Goal: Task Accomplishment & Management: Manage account settings

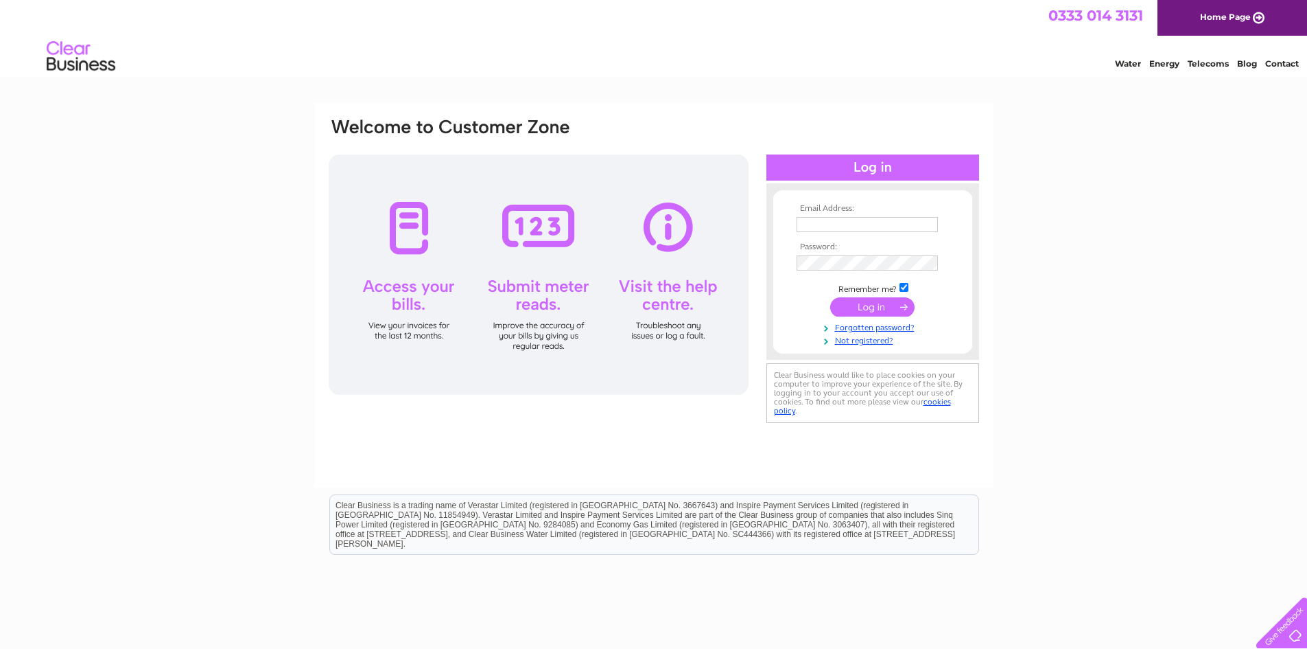
type input "fredventura20@gmail.com"
click at [868, 305] on input "submit" at bounding box center [872, 306] width 84 height 19
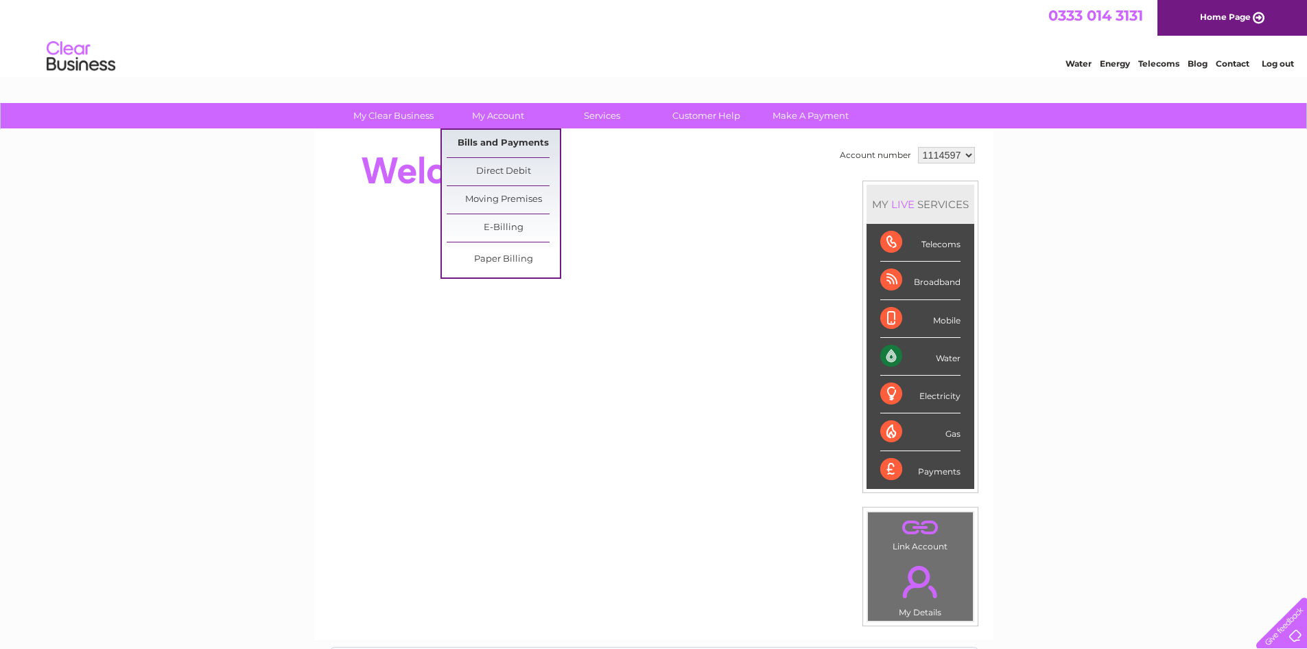
click at [502, 141] on link "Bills and Payments" at bounding box center [503, 143] width 113 height 27
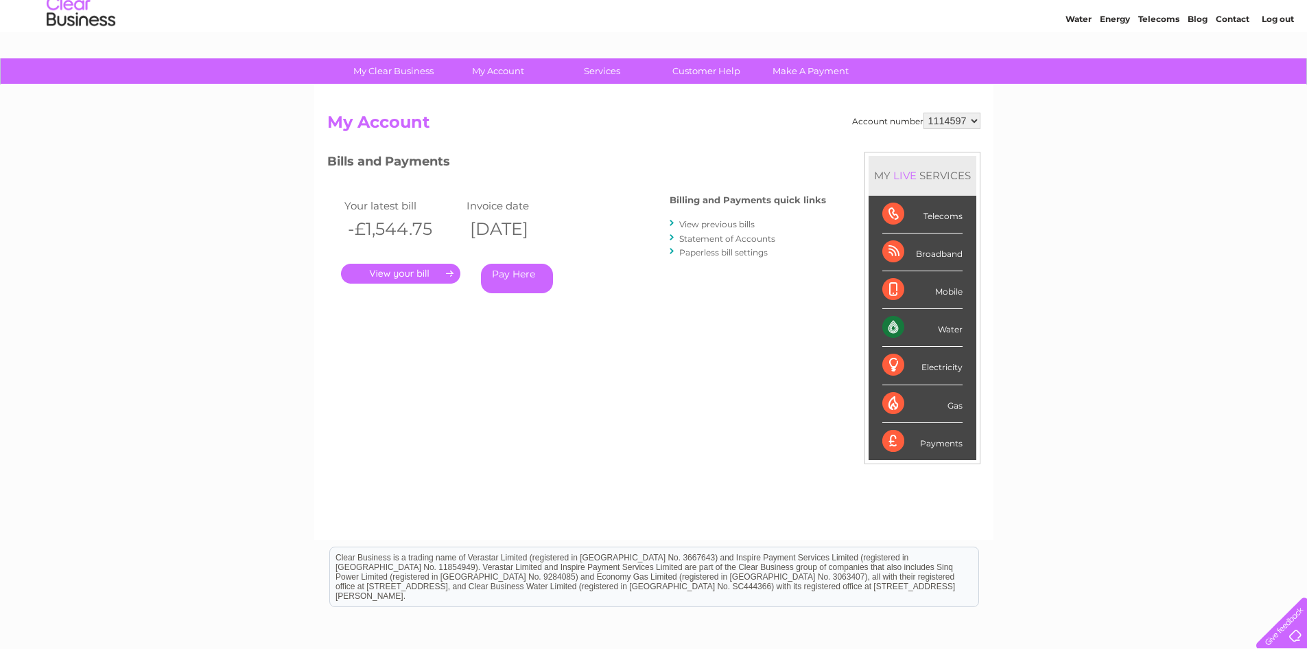
scroll to position [69, 0]
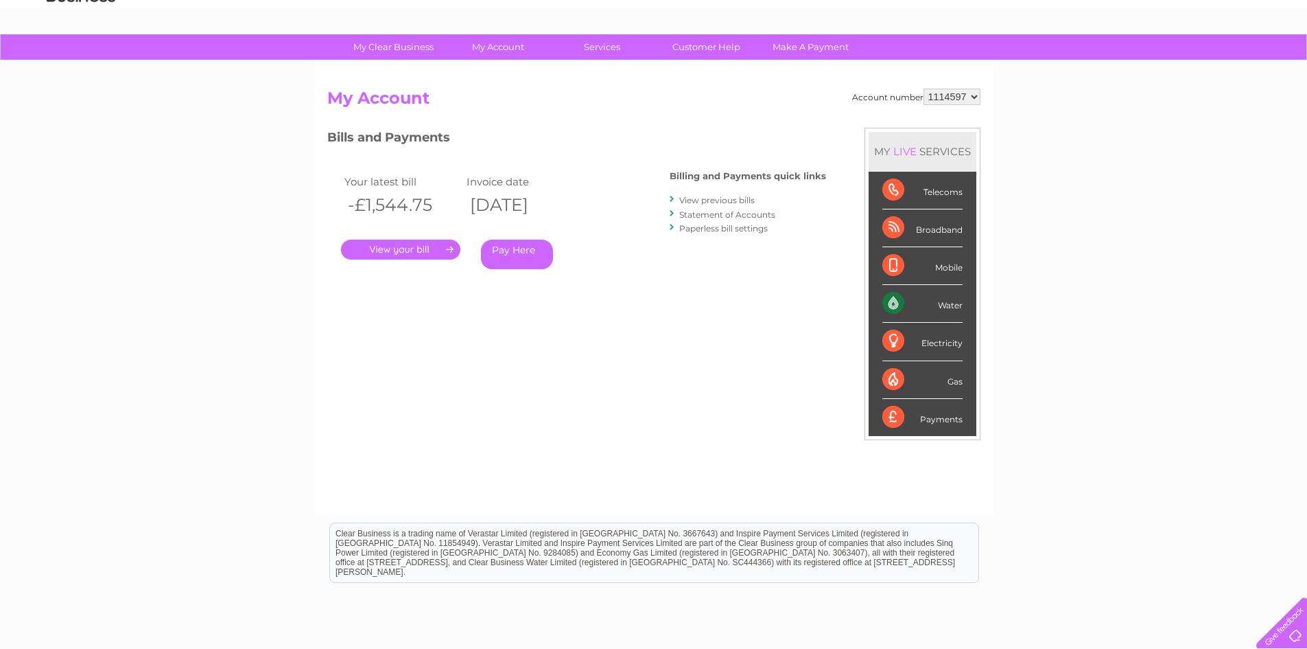
click at [411, 248] on link "." at bounding box center [400, 250] width 119 height 20
click at [442, 252] on link "." at bounding box center [400, 250] width 119 height 20
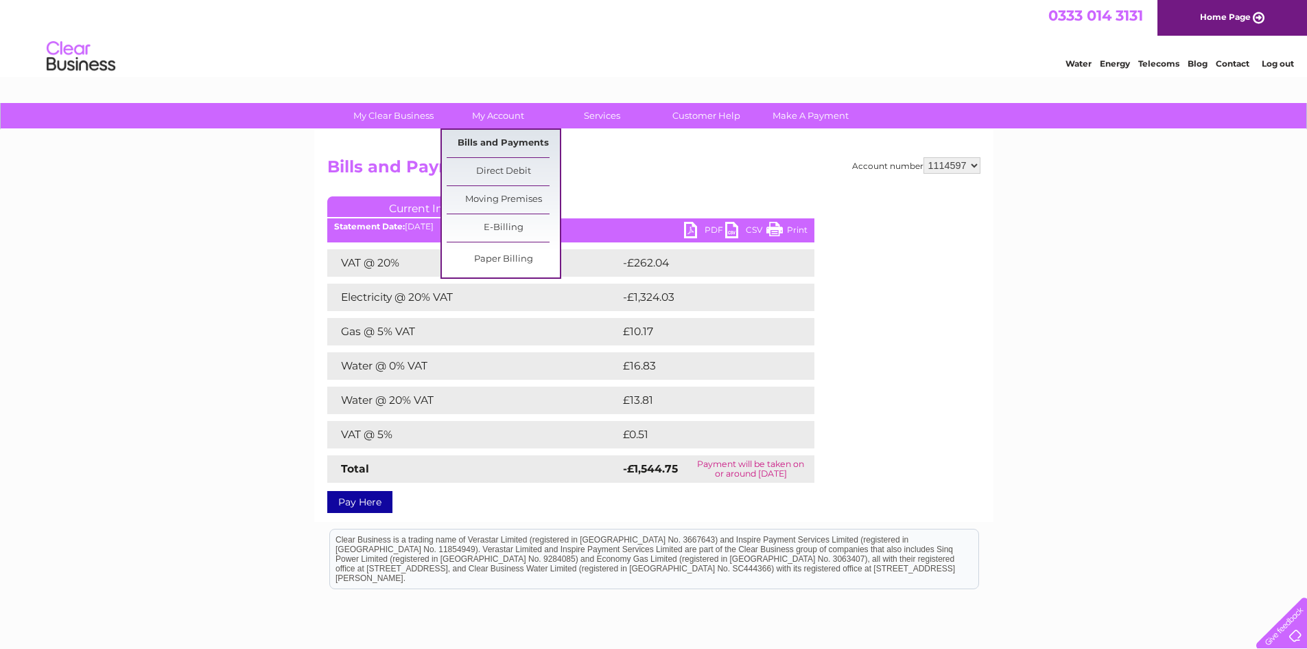
click at [501, 145] on link "Bills and Payments" at bounding box center [503, 143] width 113 height 27
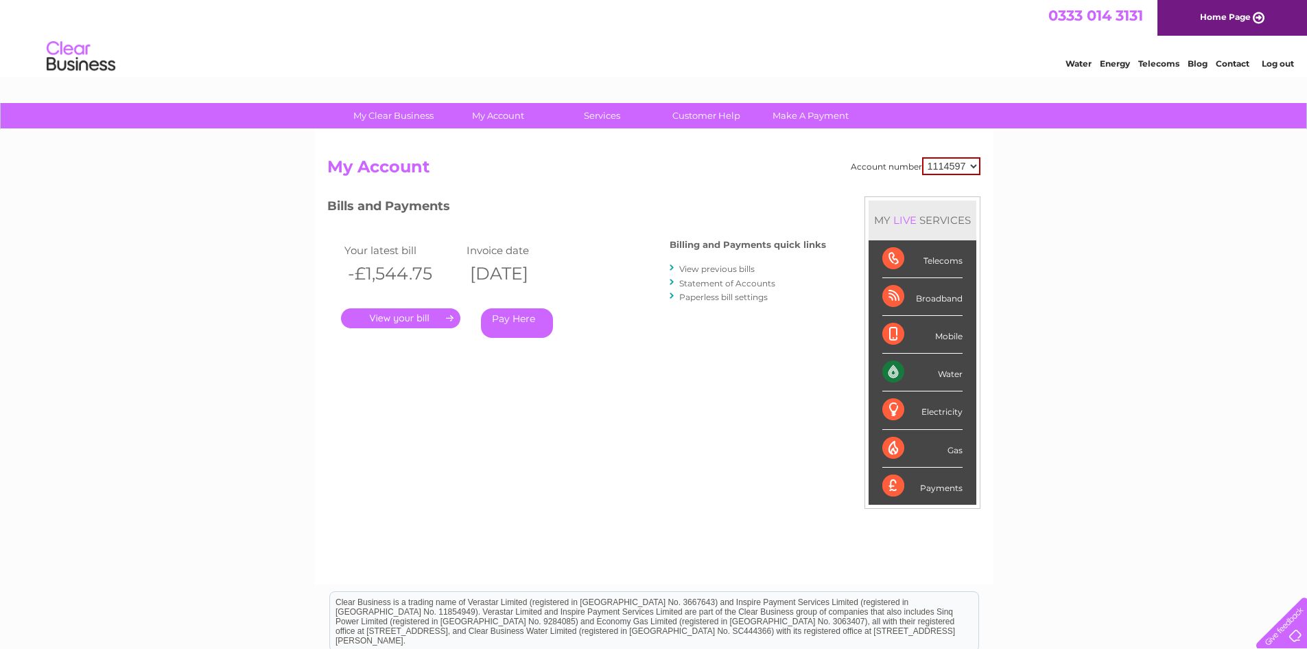
click at [711, 268] on link "View previous bills" at bounding box center [716, 269] width 75 height 10
